Goal: Task Accomplishment & Management: Manage account settings

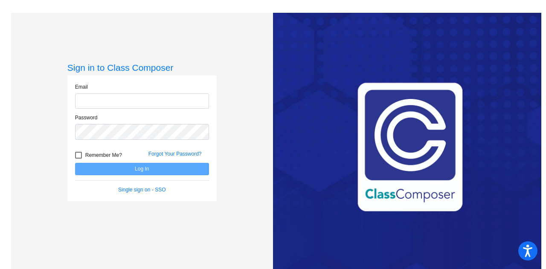
type input "[PERSON_NAME][EMAIL_ADDRESS][PERSON_NAME][DOMAIN_NAME]"
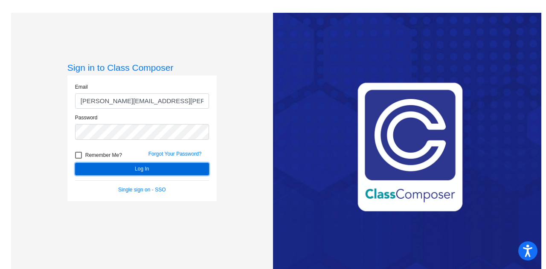
click at [149, 169] on button "Log In" at bounding box center [142, 169] width 134 height 12
